Goal: Transaction & Acquisition: Purchase product/service

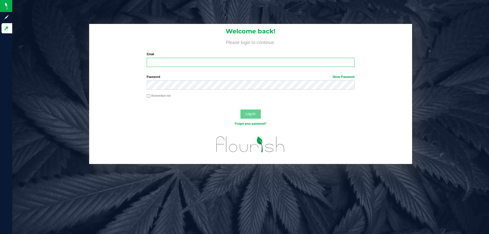
drag, startPoint x: 0, startPoint y: 0, endPoint x: 167, endPoint y: 61, distance: 178.2
click at [167, 61] on input "Email" at bounding box center [250, 62] width 207 height 9
type input "[EMAIL_ADDRESS][DOMAIN_NAME]"
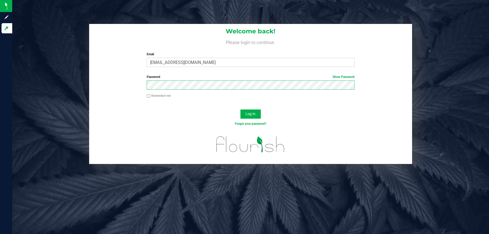
click at [240, 109] on button "Log In" at bounding box center [250, 113] width 20 height 9
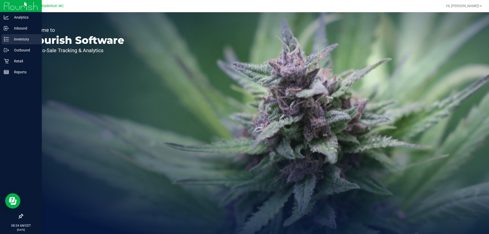
click at [16, 41] on p "Inventory" at bounding box center [24, 39] width 31 height 6
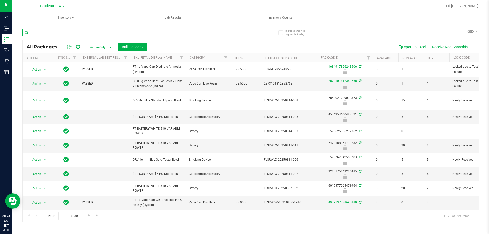
click at [99, 33] on input "text" at bounding box center [126, 33] width 208 height 8
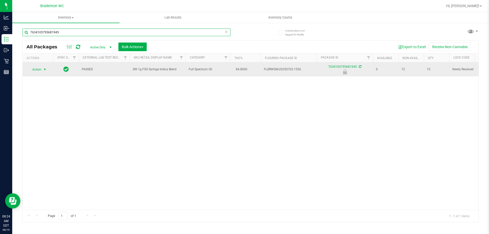
type input "7634105795681945"
click at [36, 69] on span "Action" at bounding box center [35, 69] width 14 height 7
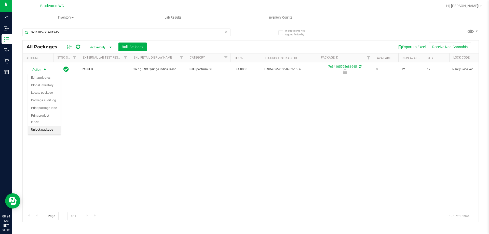
click at [34, 126] on li "Unlock package" at bounding box center [44, 130] width 33 height 8
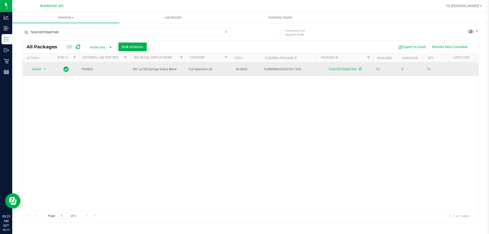
drag, startPoint x: 178, startPoint y: 66, endPoint x: 134, endPoint y: 73, distance: 45.0
click at [134, 73] on td "SW 1g FSO Syringe Indica Blend" at bounding box center [158, 69] width 56 height 14
copy span "SW 1g FSO Syringe Indica Blend"
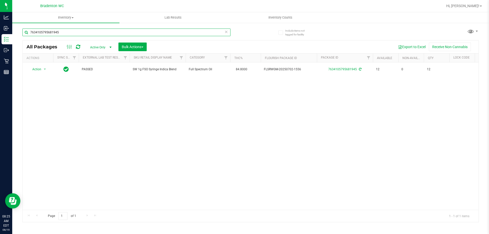
click at [78, 34] on input "7634105795681945" at bounding box center [126, 33] width 208 height 8
type input "7"
paste input "SW 1g FSO Syringe Indica Blend"
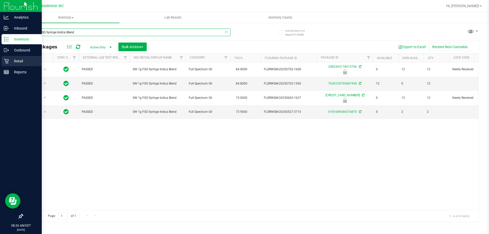
type input "SW 1g FSO Syringe Indica Blend"
click at [3, 64] on div "Retail" at bounding box center [22, 61] width 40 height 10
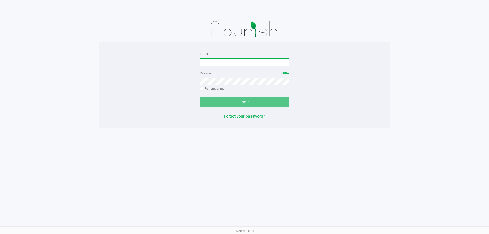
click at [212, 65] on input "Email" at bounding box center [244, 62] width 89 height 8
type input "mfrench@liveparallel.com"
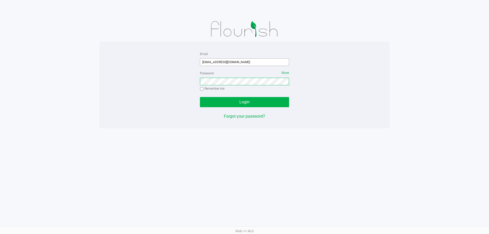
click at [200, 97] on button "Login" at bounding box center [244, 102] width 89 height 10
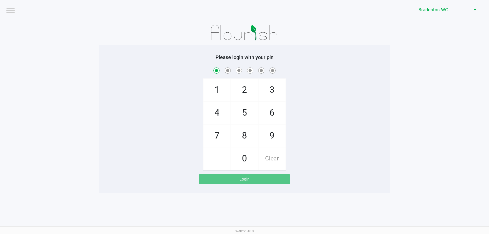
checkbox input "true"
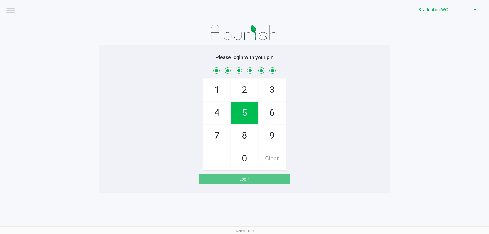
checkbox input "true"
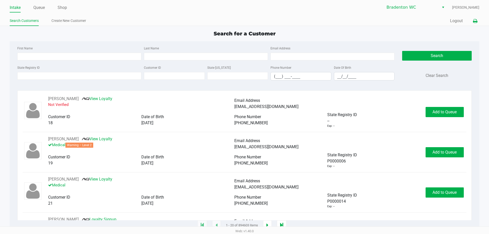
click at [471, 22] on button at bounding box center [475, 20] width 8 height 9
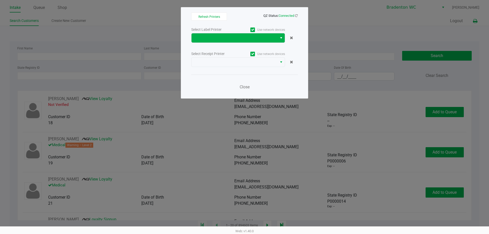
click at [281, 38] on span "Select" at bounding box center [281, 38] width 4 height 6
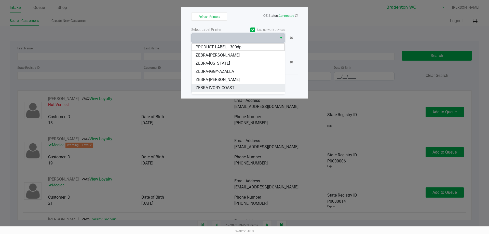
click at [217, 88] on span "ZEBRA-IVORY-COAST" at bounding box center [214, 88] width 39 height 6
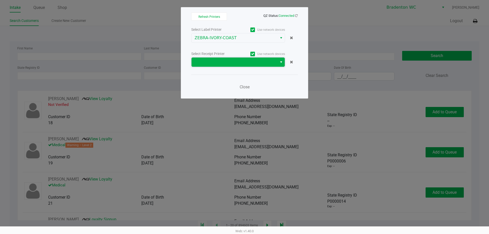
click at [221, 61] on span at bounding box center [234, 62] width 80 height 6
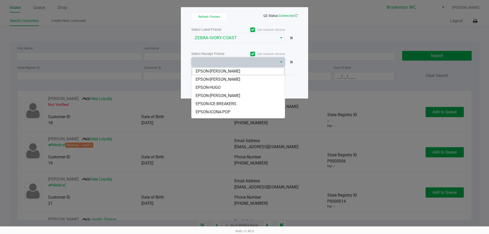
drag, startPoint x: 211, startPoint y: 97, endPoint x: 220, endPoint y: 99, distance: 9.5
click at [211, 97] on span "EPSON-HUMBERTO-LEON" at bounding box center [217, 96] width 45 height 6
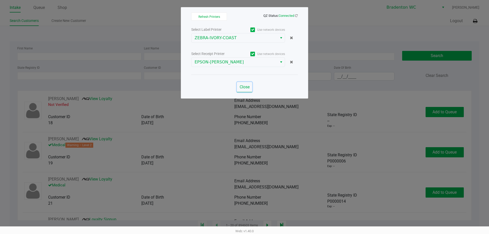
click at [247, 85] on span "Close" at bounding box center [244, 86] width 10 height 5
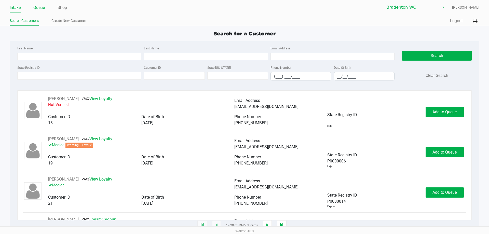
click at [37, 9] on link "Queue" at bounding box center [38, 7] width 11 height 7
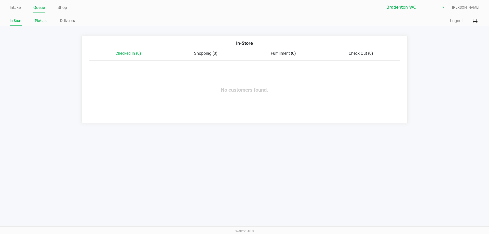
click at [41, 23] on link "Pickups" at bounding box center [41, 21] width 12 height 6
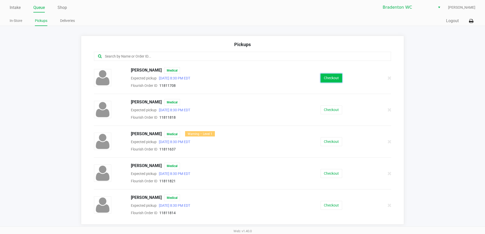
click at [320, 80] on button "Checkout" at bounding box center [331, 78] width 22 height 9
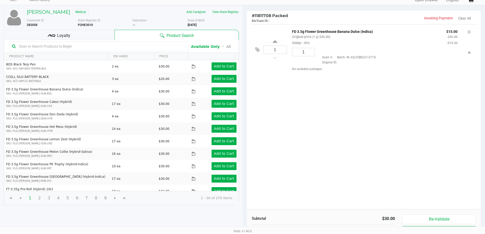
scroll to position [52, 0]
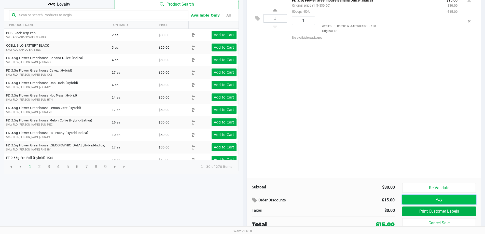
click at [425, 200] on button "Pay" at bounding box center [438, 200] width 73 height 10
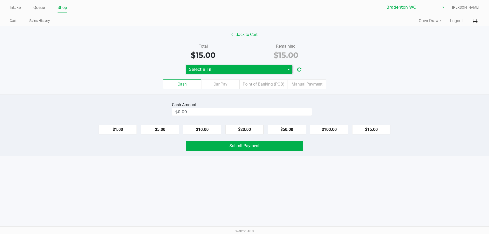
click at [216, 68] on span "Select a Till" at bounding box center [235, 69] width 93 height 6
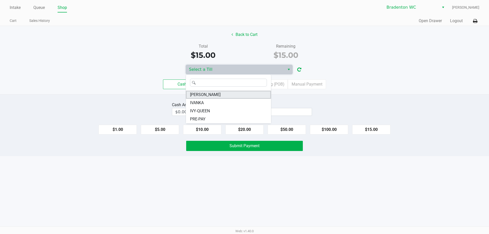
click at [202, 93] on span "HUMBERTO-LEON" at bounding box center [205, 95] width 31 height 6
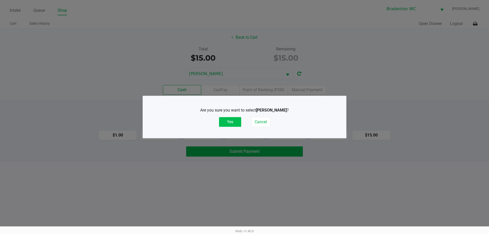
click at [225, 121] on button "Yes" at bounding box center [230, 122] width 22 height 10
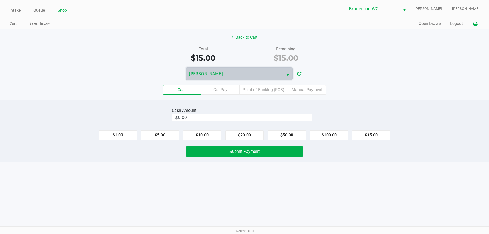
click at [475, 21] on button at bounding box center [475, 23] width 8 height 9
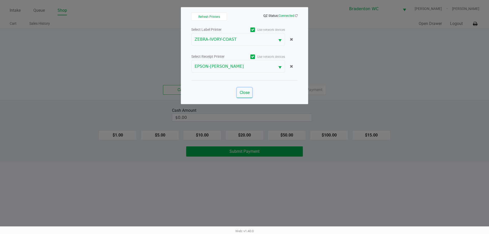
click at [242, 89] on button "Close" at bounding box center [244, 93] width 15 height 10
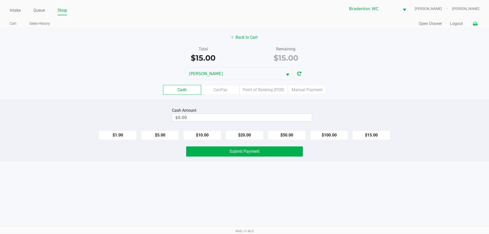
click at [473, 25] on icon at bounding box center [475, 24] width 4 height 4
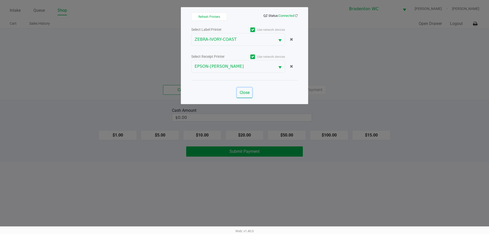
click at [245, 94] on span "Close" at bounding box center [244, 92] width 10 height 5
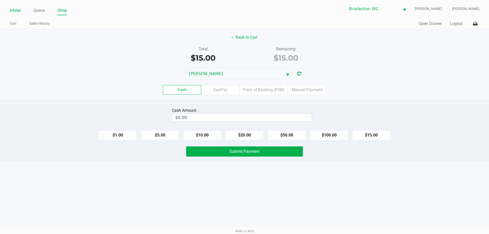
click at [19, 10] on link "Intake" at bounding box center [15, 10] width 11 height 7
